Goal: Information Seeking & Learning: Find specific fact

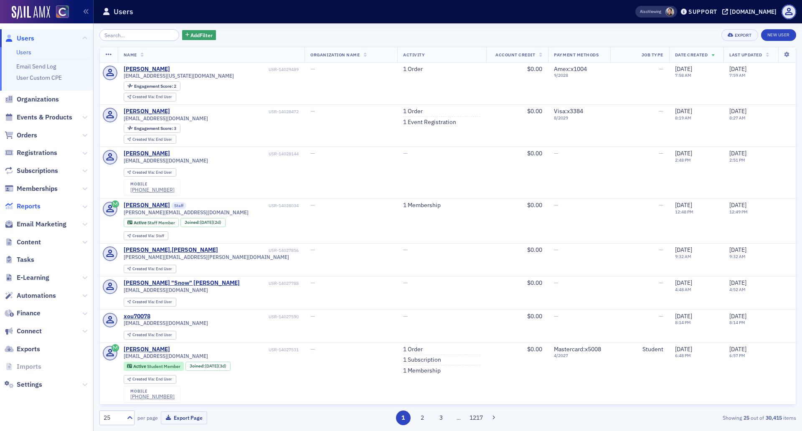
click at [31, 203] on span "Reports" at bounding box center [29, 206] width 24 height 9
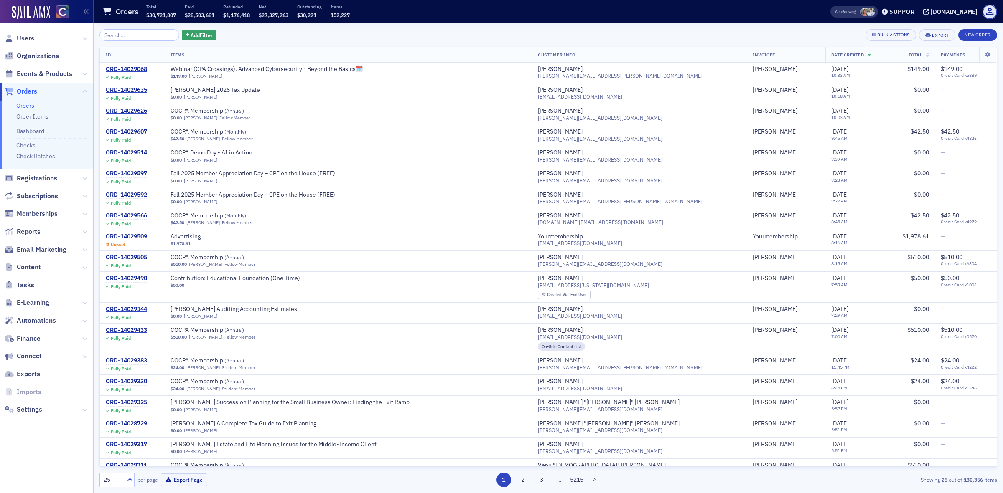
click at [132, 39] on input "search" at bounding box center [139, 35] width 80 height 12
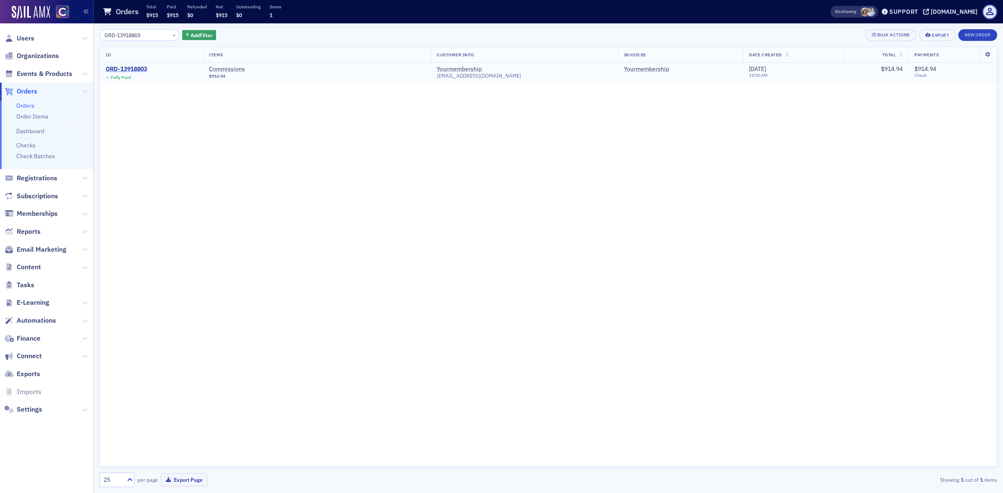
type input "ORD-13918803"
click at [139, 68] on div "ORD-13918803" at bounding box center [126, 70] width 41 height 8
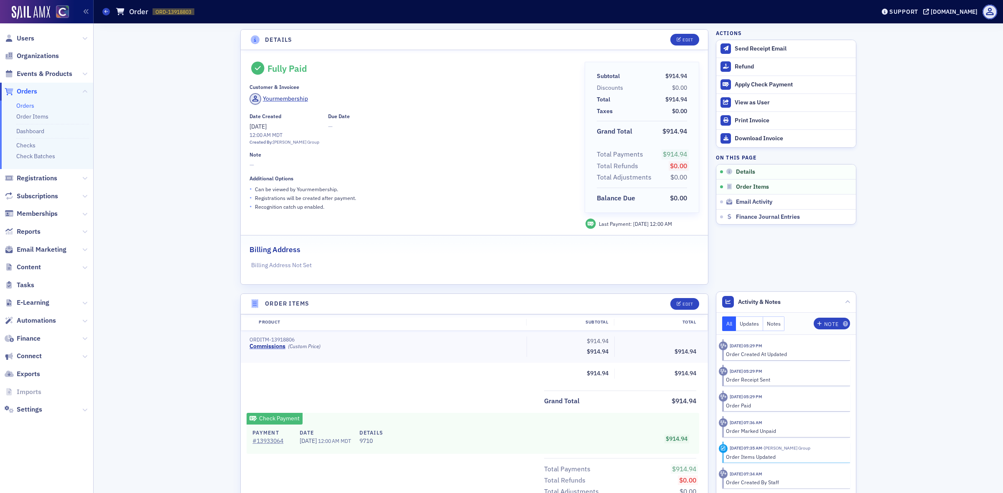
drag, startPoint x: 107, startPoint y: 10, endPoint x: 128, endPoint y: 17, distance: 22.6
click at [107, 10] on icon at bounding box center [105, 12] width 3 height 4
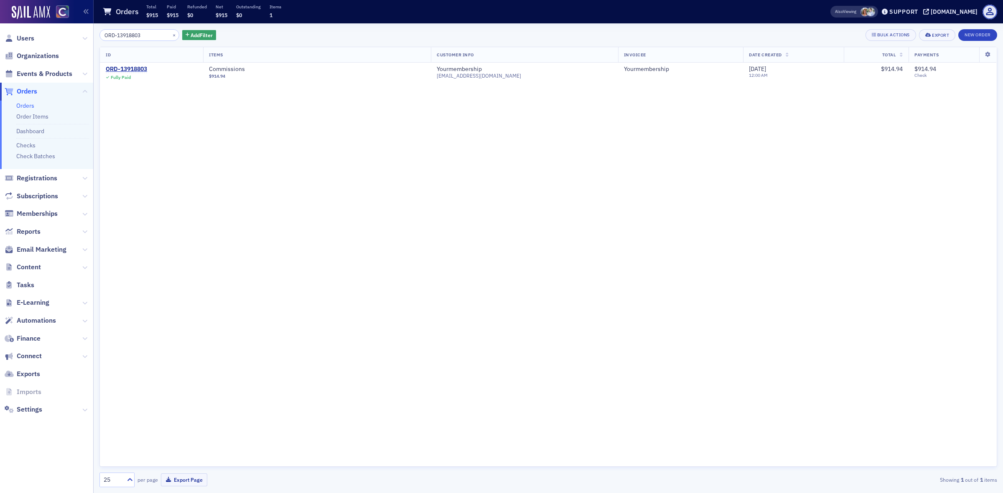
drag, startPoint x: 143, startPoint y: 38, endPoint x: 80, endPoint y: 34, distance: 63.2
click at [80, 34] on div "Users Organizations Events & Products Orders Orders Order Items Dashboard Check…" at bounding box center [501, 246] width 1003 height 493
type input "ORD-13965143"
click at [134, 66] on div "ORD-13965143" at bounding box center [126, 70] width 41 height 8
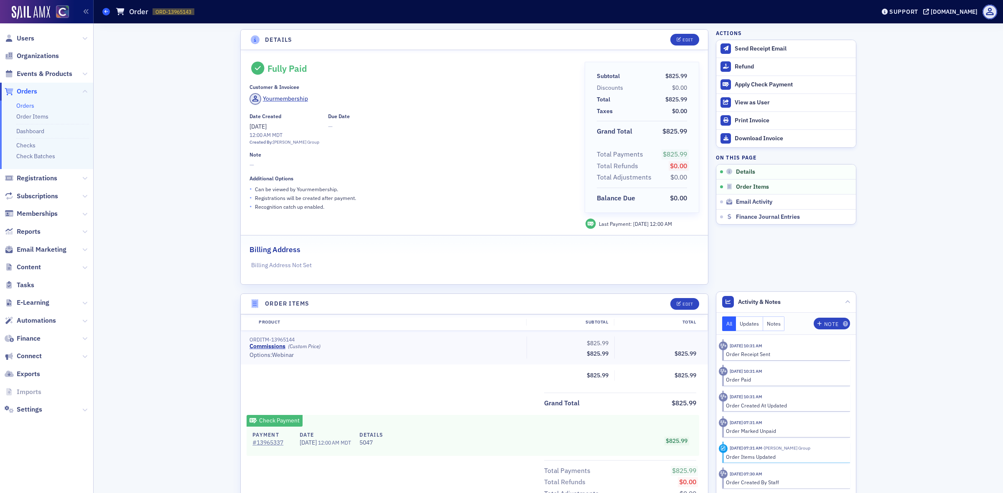
click at [104, 8] on span at bounding box center [106, 12] width 8 height 8
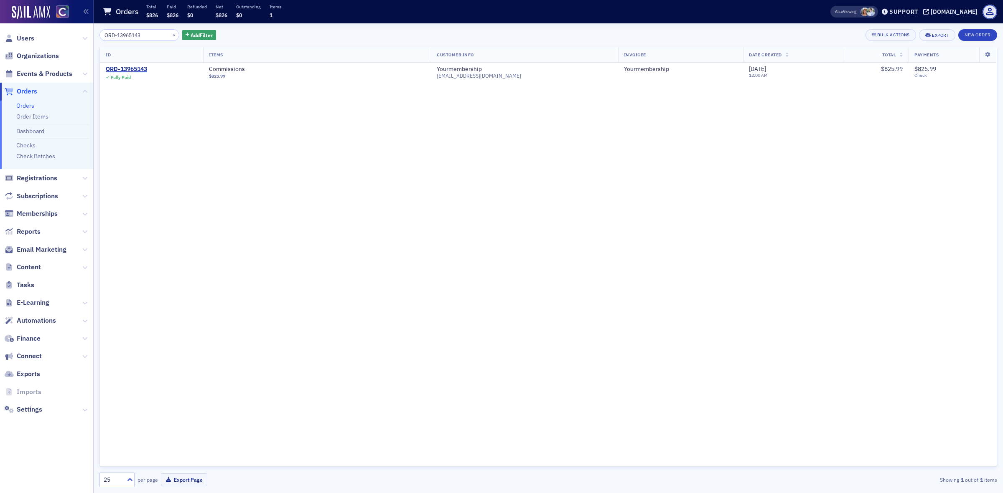
drag, startPoint x: 148, startPoint y: 32, endPoint x: 89, endPoint y: 36, distance: 59.5
click at [89, 36] on div "Users Organizations Events & Products Orders Orders Order Items Dashboard Check…" at bounding box center [501, 246] width 1003 height 493
type input "ORD-13999659"
click at [127, 66] on div "ORD-13999659" at bounding box center [126, 70] width 41 height 8
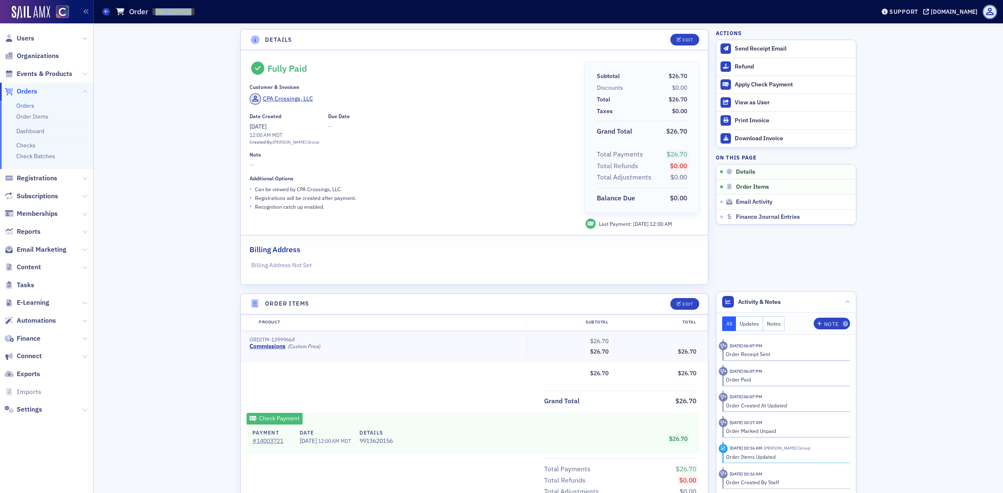
drag, startPoint x: 201, startPoint y: 15, endPoint x: 147, endPoint y: 15, distance: 54.3
click at [147, 15] on div "Orders Order ORD-13999659 13999659" at bounding box center [482, 12] width 760 height 16
copy div "ORD-13999659"
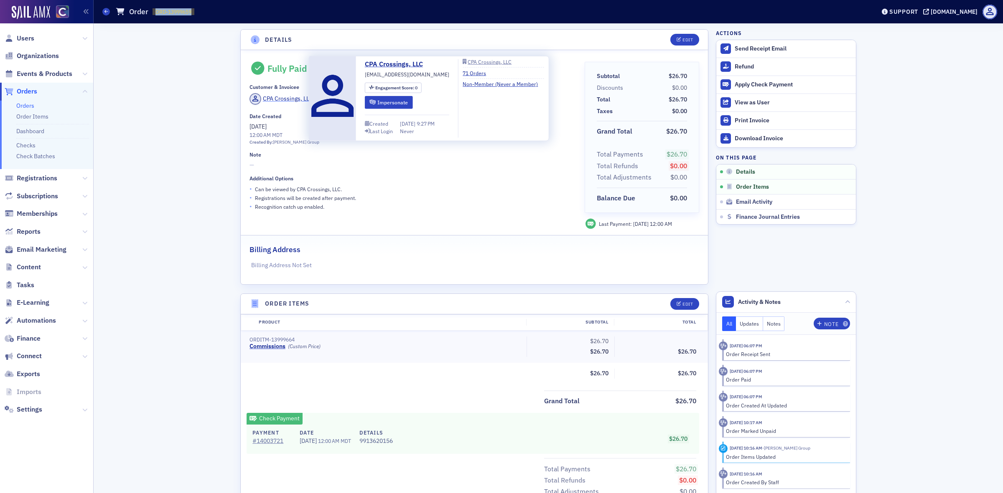
click at [265, 101] on div "CPA Crossings, LLC" at bounding box center [288, 98] width 50 height 9
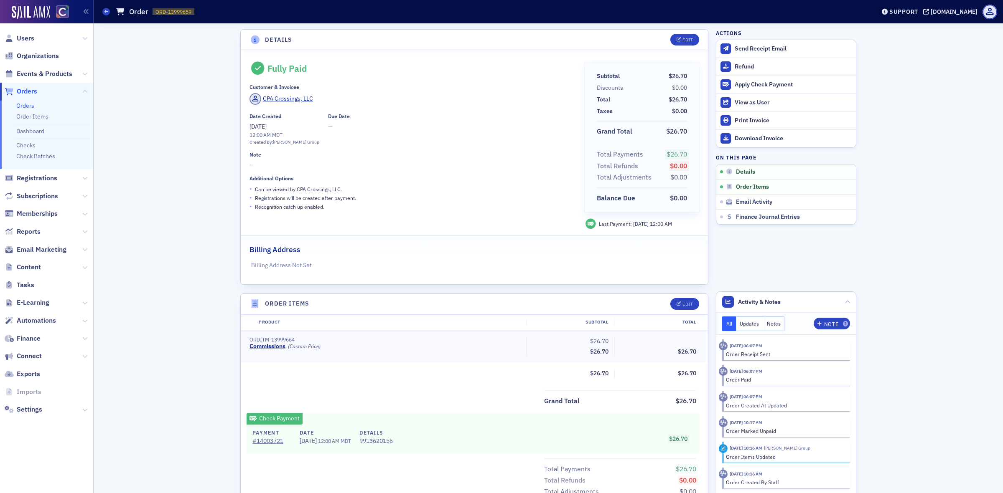
scroll to position [52, 0]
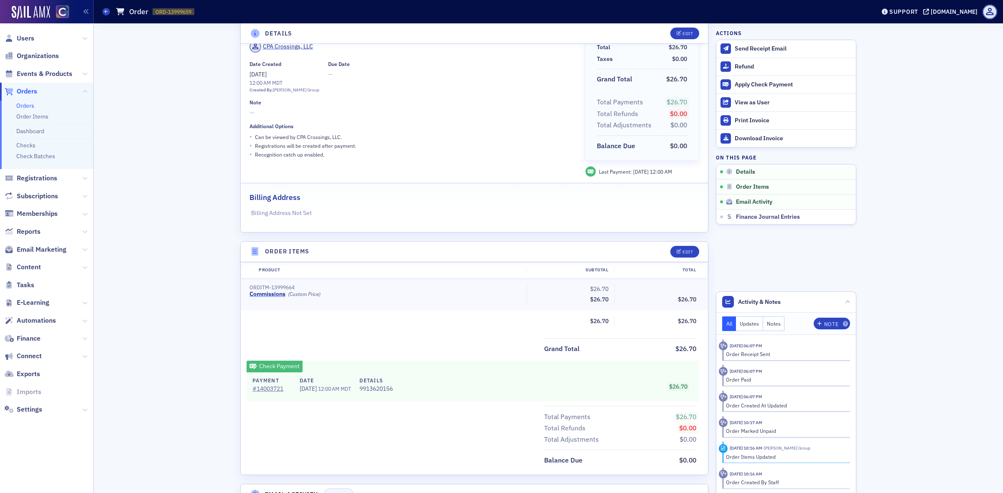
click at [262, 297] on link "Commissions" at bounding box center [267, 295] width 36 height 8
click at [267, 386] on link "# 14003721" at bounding box center [271, 389] width 38 height 9
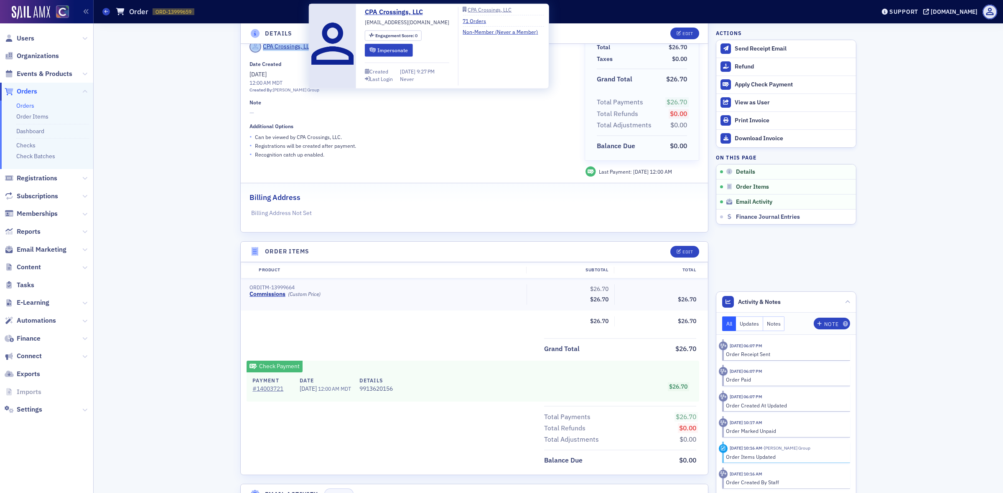
drag, startPoint x: 318, startPoint y: 46, endPoint x: 258, endPoint y: 46, distance: 60.6
click at [258, 46] on div "CPA Crossings, LLC" at bounding box center [410, 48] width 323 height 14
copy span "CPA Crossings, LLC"
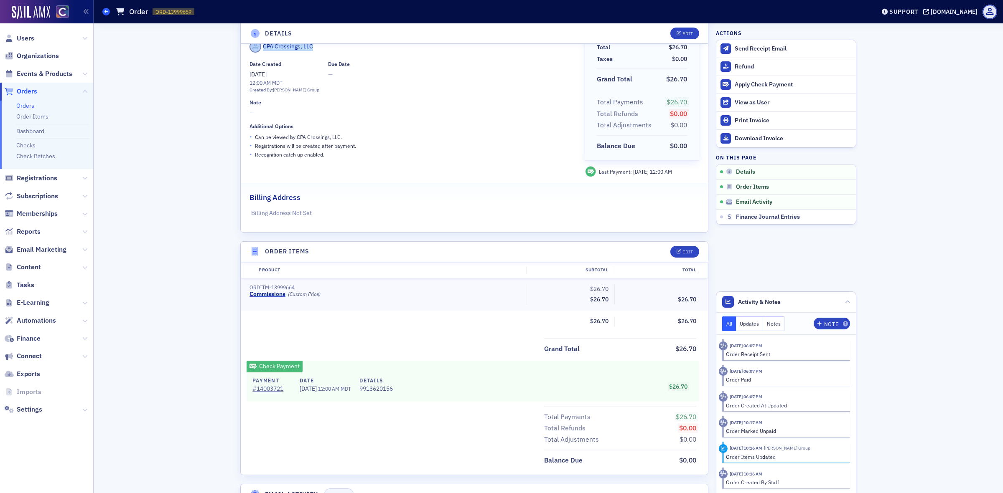
click at [105, 10] on icon at bounding box center [105, 12] width 3 height 4
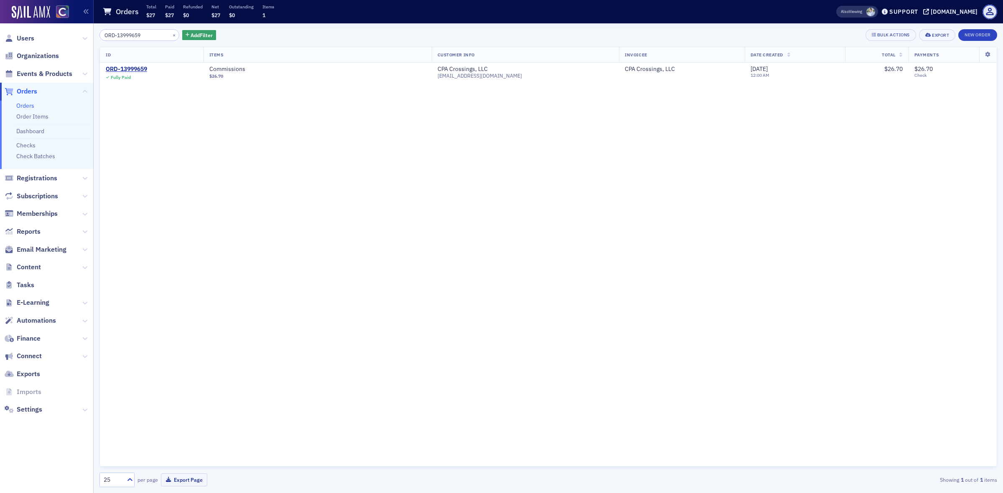
drag, startPoint x: 147, startPoint y: 36, endPoint x: 97, endPoint y: 36, distance: 51.0
click at [97, 36] on div "ORD-13999659 × Add Filter Bulk Actions Export New Order ID Items Customer Info …" at bounding box center [548, 258] width 909 height 470
type input "ORD-13968939"
click at [120, 66] on div "ORD-13968939" at bounding box center [126, 70] width 41 height 8
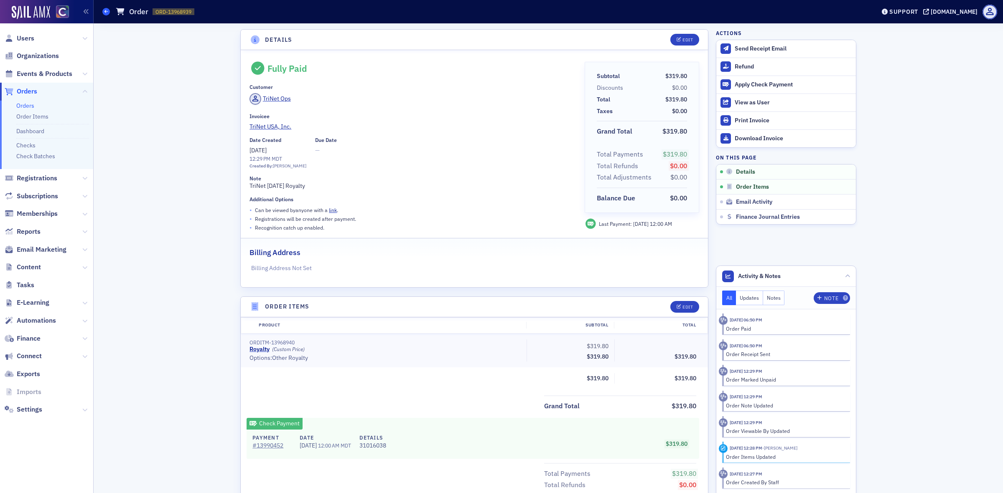
click at [107, 11] on icon at bounding box center [105, 12] width 3 height 4
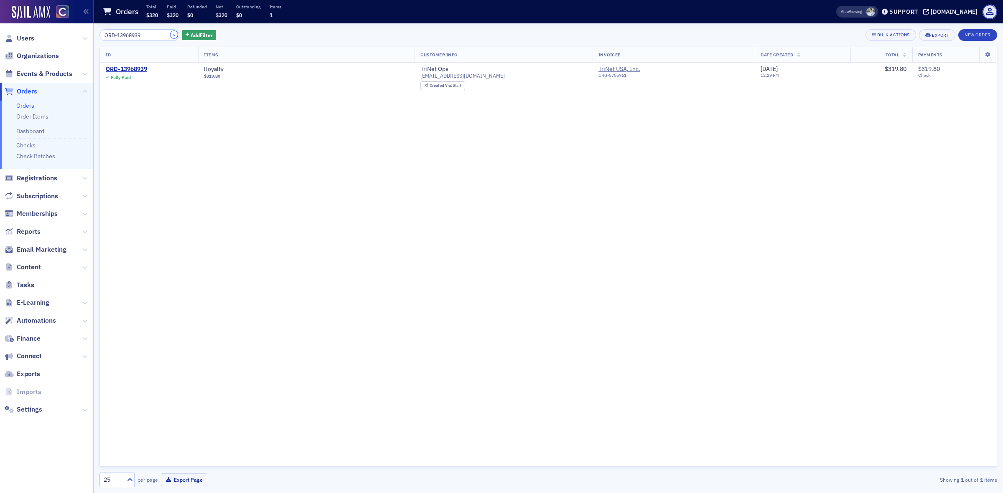
click at [170, 33] on button "×" at bounding box center [174, 35] width 8 height 8
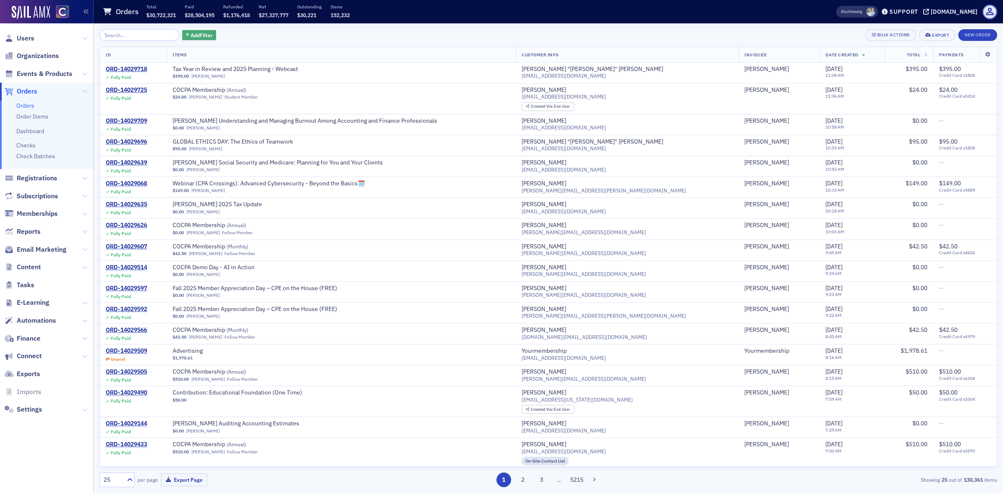
click at [197, 35] on span "Add Filter" at bounding box center [202, 35] width 22 height 8
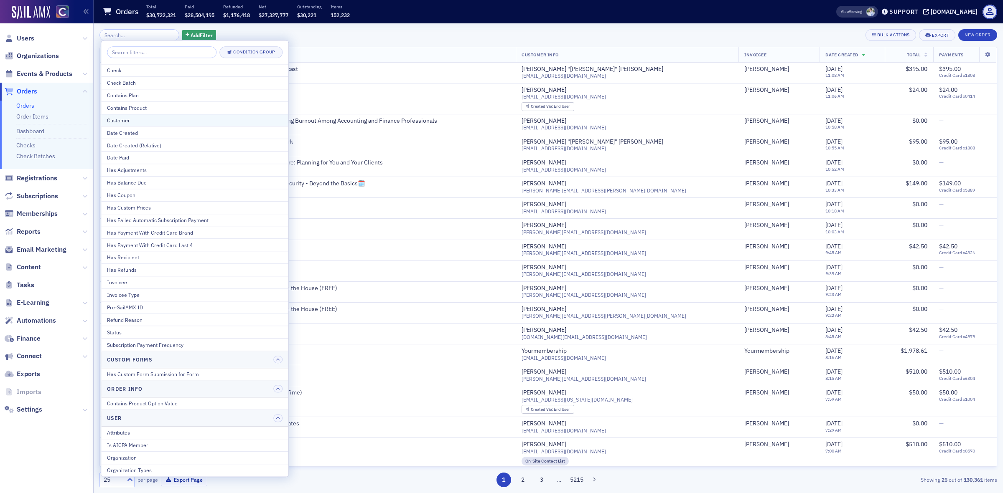
click at [174, 119] on div "Customer" at bounding box center [194, 121] width 175 height 8
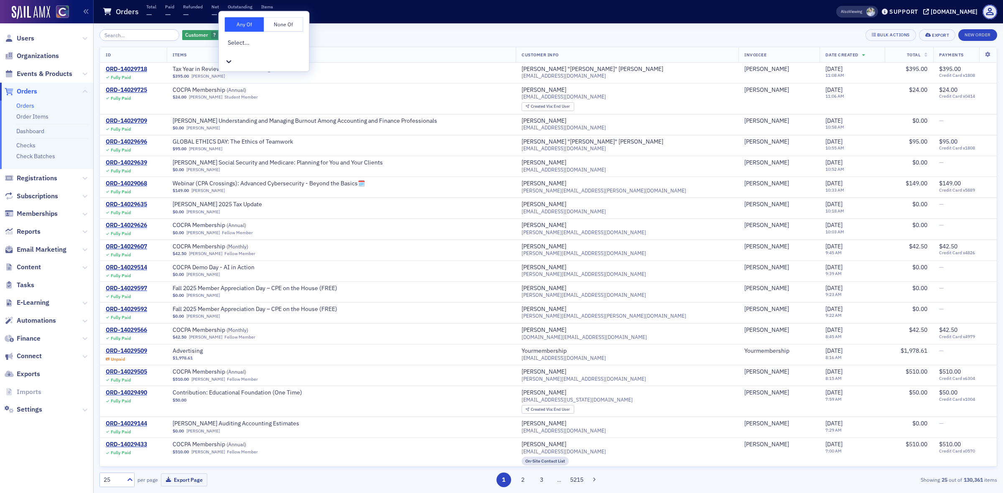
click at [251, 47] on div at bounding box center [265, 51] width 75 height 9
type input "g"
type input "alicia"
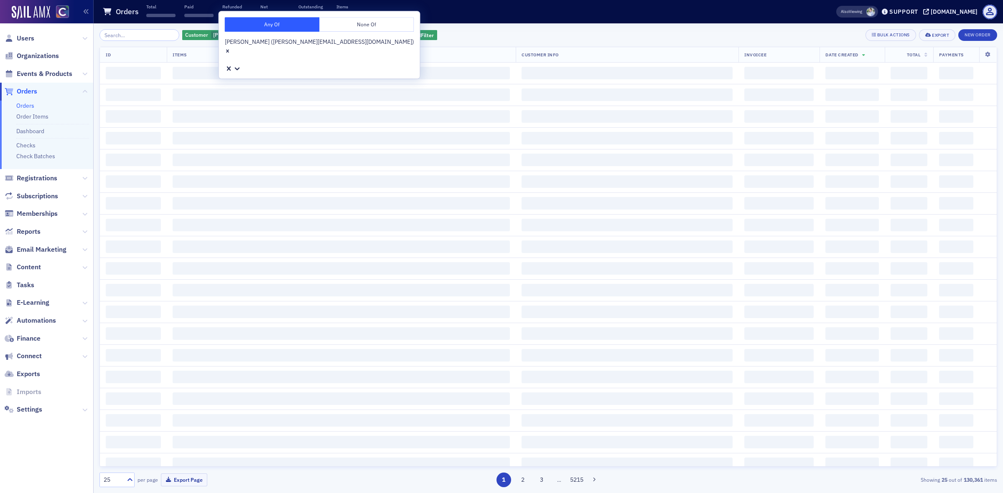
scroll to position [0, 0]
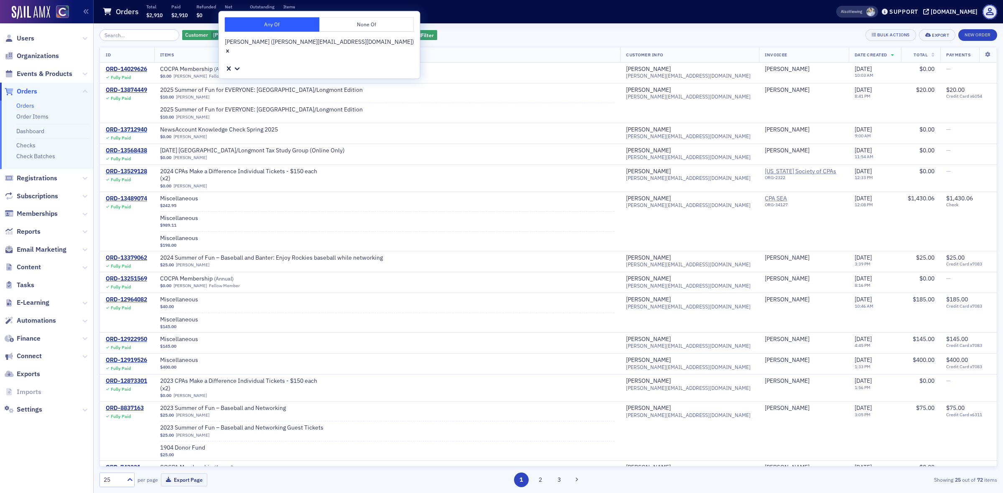
click at [295, 45] on div "Alicia Gelinas (alicia@cocpa.org)" at bounding box center [319, 42] width 189 height 9
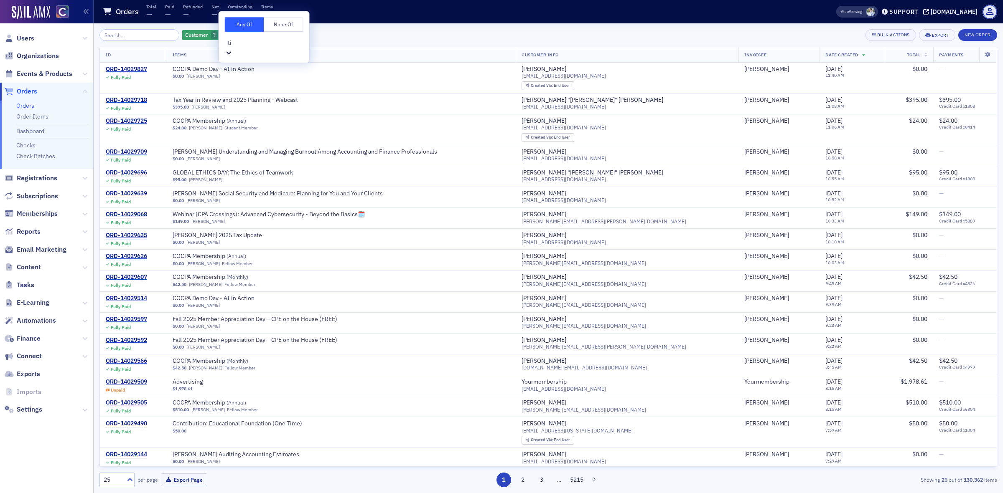
type input "tif"
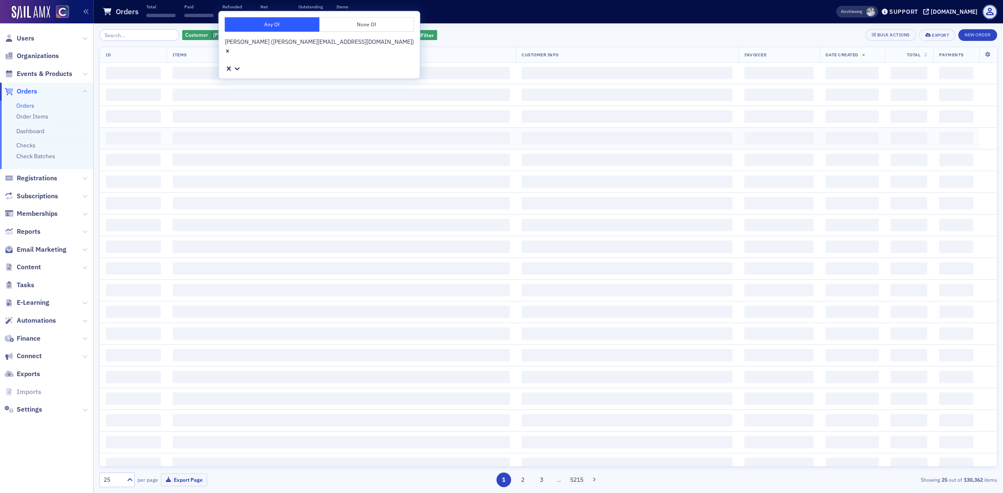
scroll to position [0, 0]
